Goal: Task Accomplishment & Management: Manage account settings

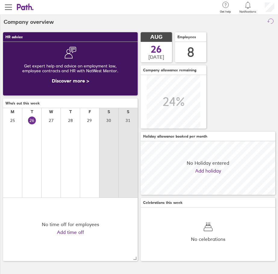
scroll to position [54, 135]
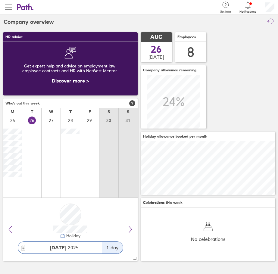
click at [9, 4] on span "button" at bounding box center [8, 7] width 7 height 7
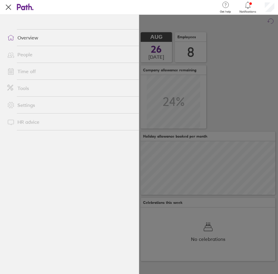
click at [33, 69] on link "Time off" at bounding box center [70, 71] width 136 height 12
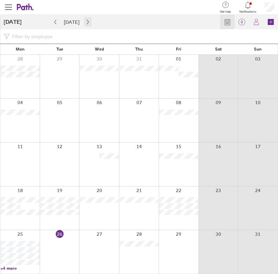
click at [88, 23] on button "button" at bounding box center [88, 22] width 8 height 10
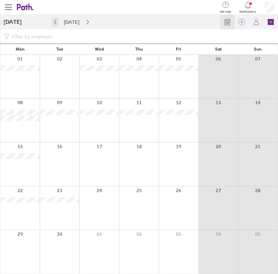
click at [56, 21] on icon "button" at bounding box center [55, 22] width 5 height 5
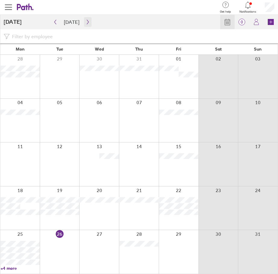
click at [86, 24] on icon "button" at bounding box center [88, 22] width 5 height 5
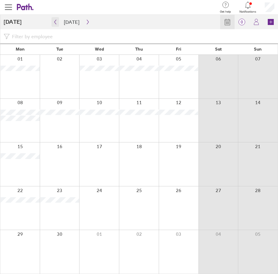
click at [53, 23] on icon "button" at bounding box center [55, 22] width 5 height 5
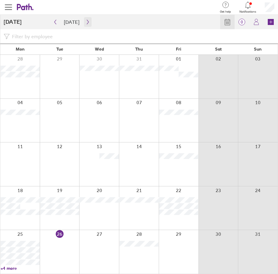
click at [87, 22] on icon "button" at bounding box center [88, 22] width 5 height 5
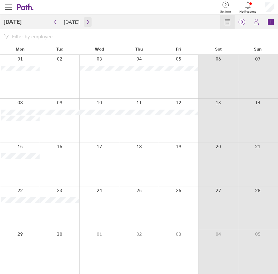
click at [84, 17] on button "button" at bounding box center [88, 22] width 8 height 10
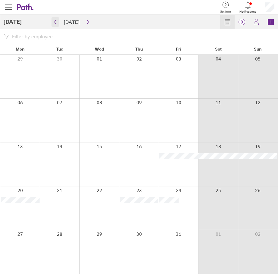
click at [58, 20] on button "button" at bounding box center [56, 22] width 8 height 10
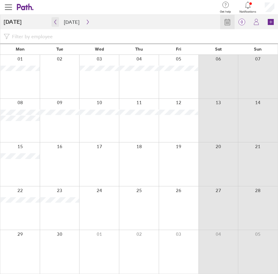
click at [58, 21] on button "button" at bounding box center [56, 22] width 8 height 10
